Goal: Information Seeking & Learning: Find specific fact

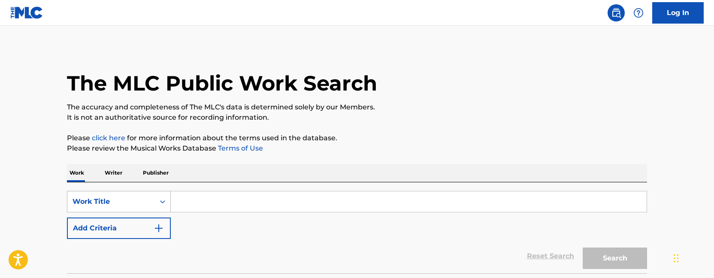
click at [129, 207] on div "Work Title" at bounding box center [119, 201] width 104 height 21
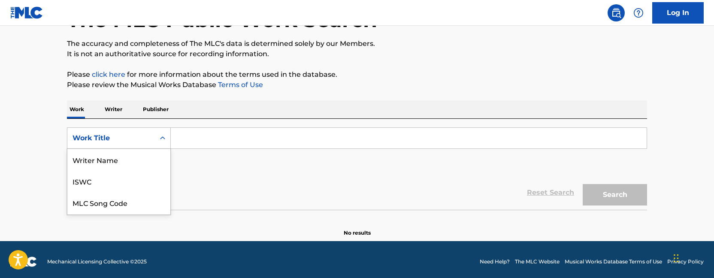
scroll to position [43, 0]
click at [130, 203] on div "Publisher Name" at bounding box center [118, 202] width 103 height 21
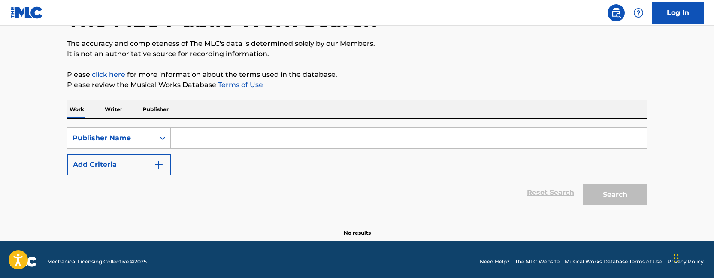
click at [212, 139] on input "Search Form" at bounding box center [409, 138] width 476 height 21
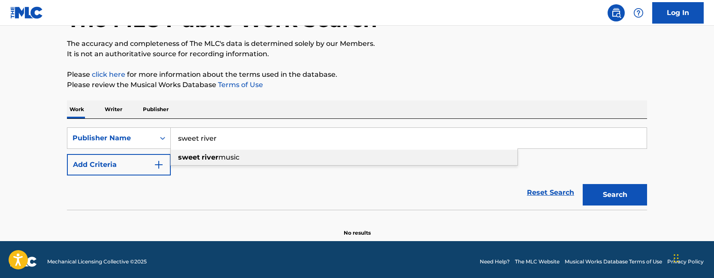
click at [228, 158] on span "music" at bounding box center [228, 157] width 21 height 8
type input "sweet river music"
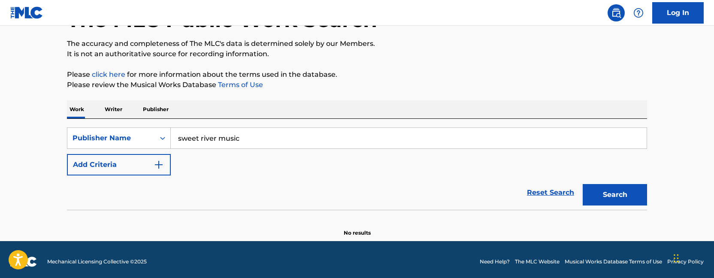
click at [623, 193] on button "Search" at bounding box center [615, 194] width 64 height 21
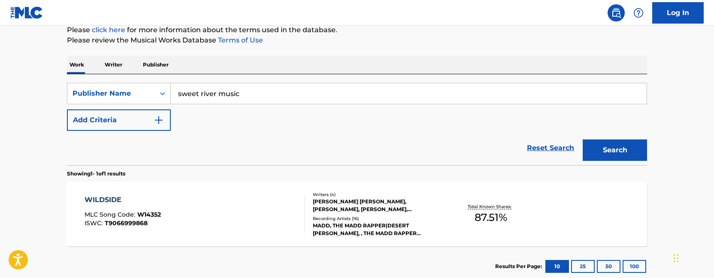
scroll to position [132, 0]
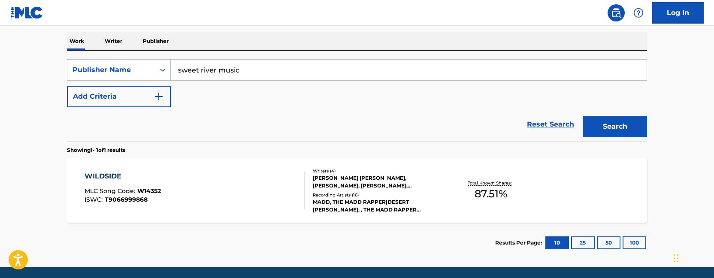
click at [393, 175] on div "[PERSON_NAME] [PERSON_NAME], [PERSON_NAME], [PERSON_NAME], [PERSON_NAME]" at bounding box center [378, 181] width 130 height 15
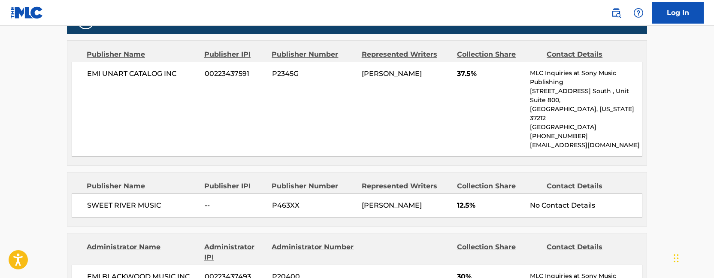
scroll to position [498, 0]
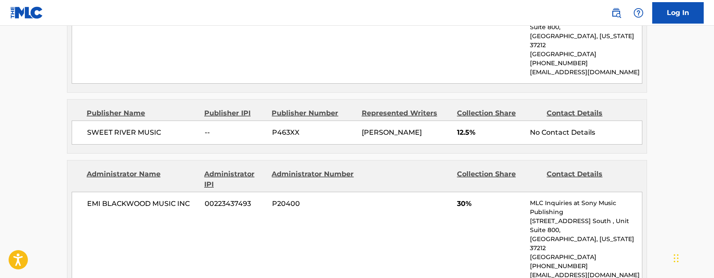
drag, startPoint x: 363, startPoint y: 115, endPoint x: 418, endPoint y: 115, distance: 55.8
click at [418, 128] on span "[PERSON_NAME]" at bounding box center [392, 132] width 60 height 8
copy span "[PERSON_NAME]"
